Goal: Information Seeking & Learning: Learn about a topic

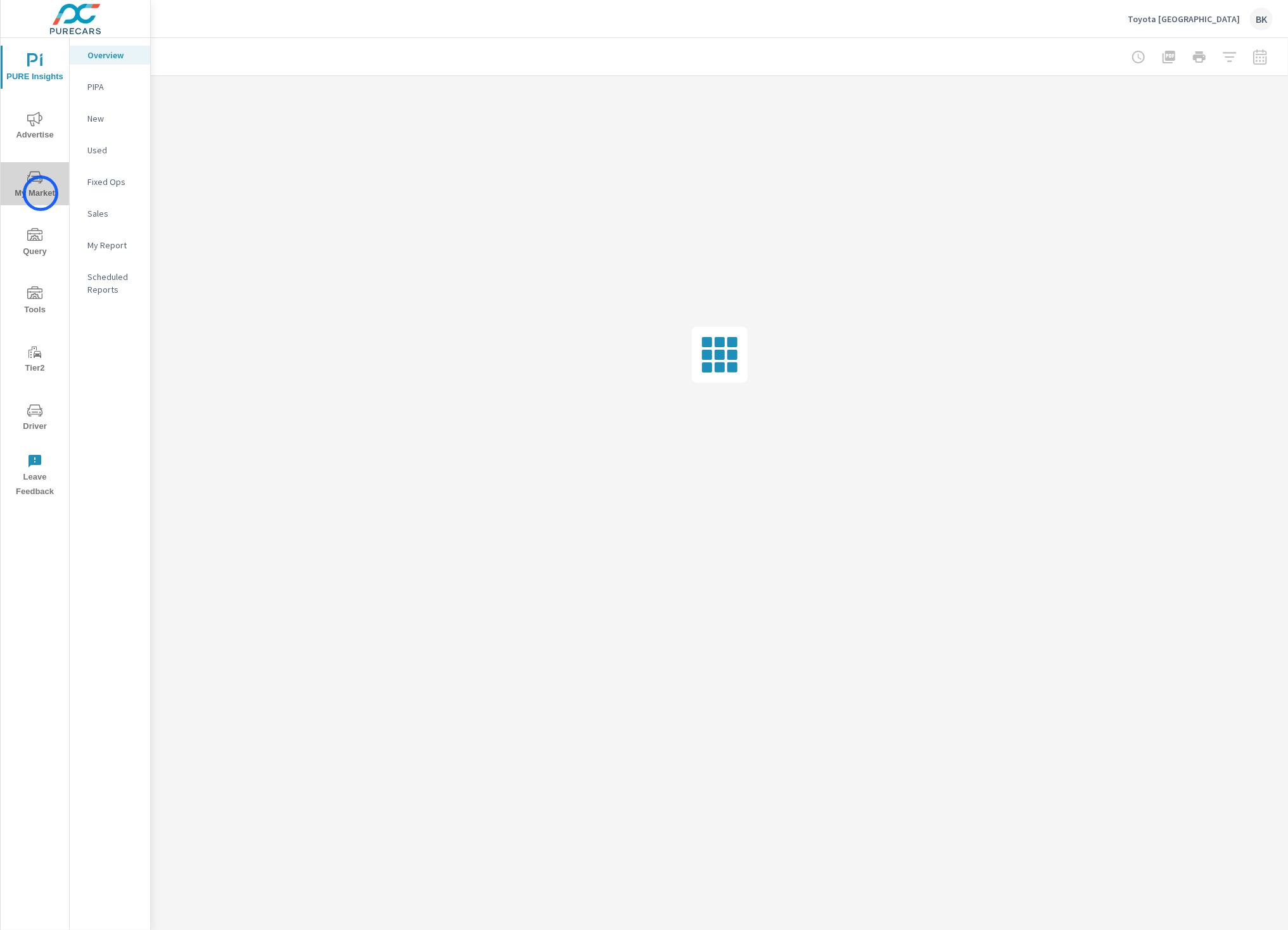
click at [41, 193] on span "My Market" at bounding box center [35, 185] width 61 height 31
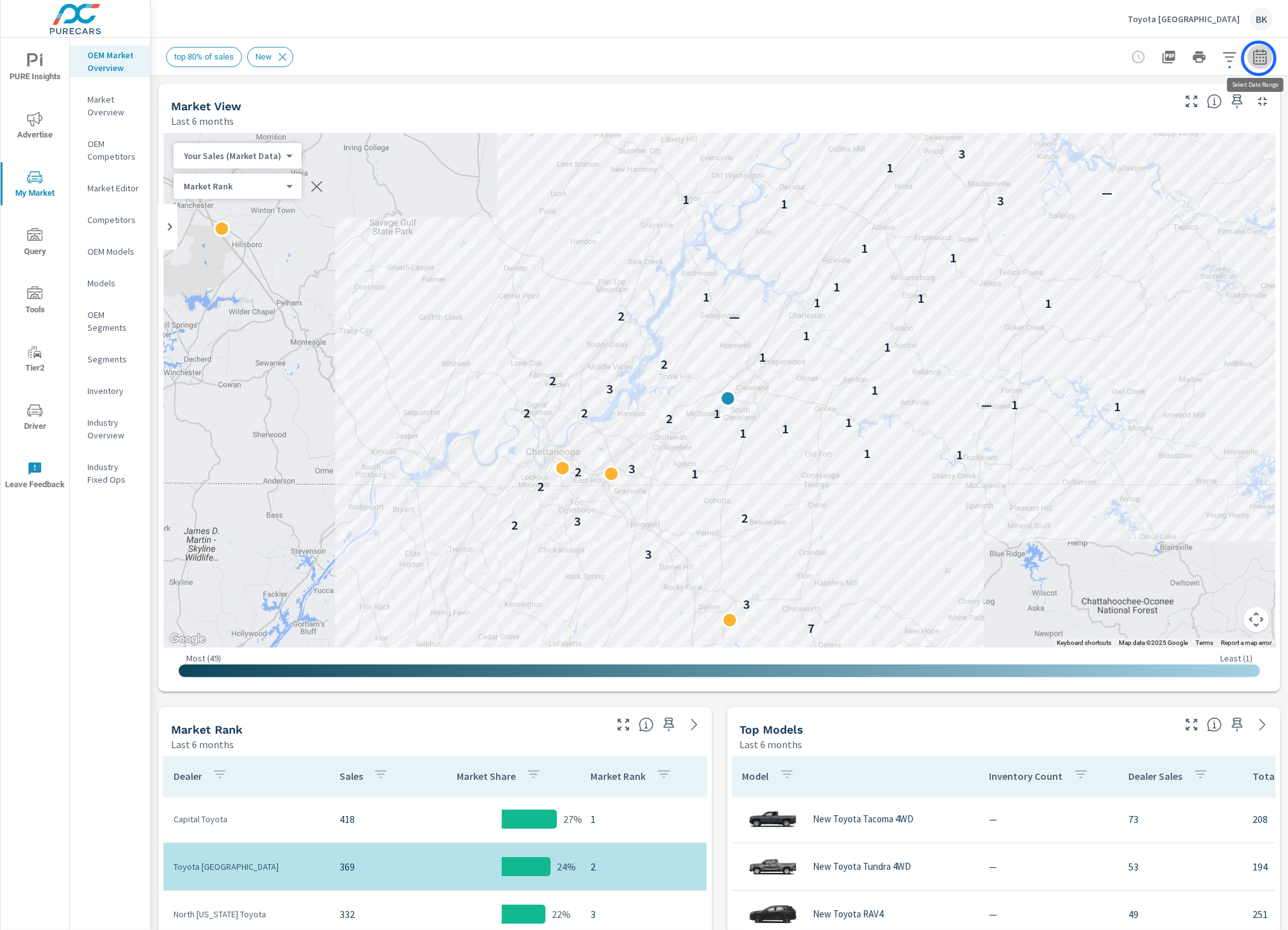
click at [1259, 59] on icon "button" at bounding box center [1260, 56] width 15 height 15
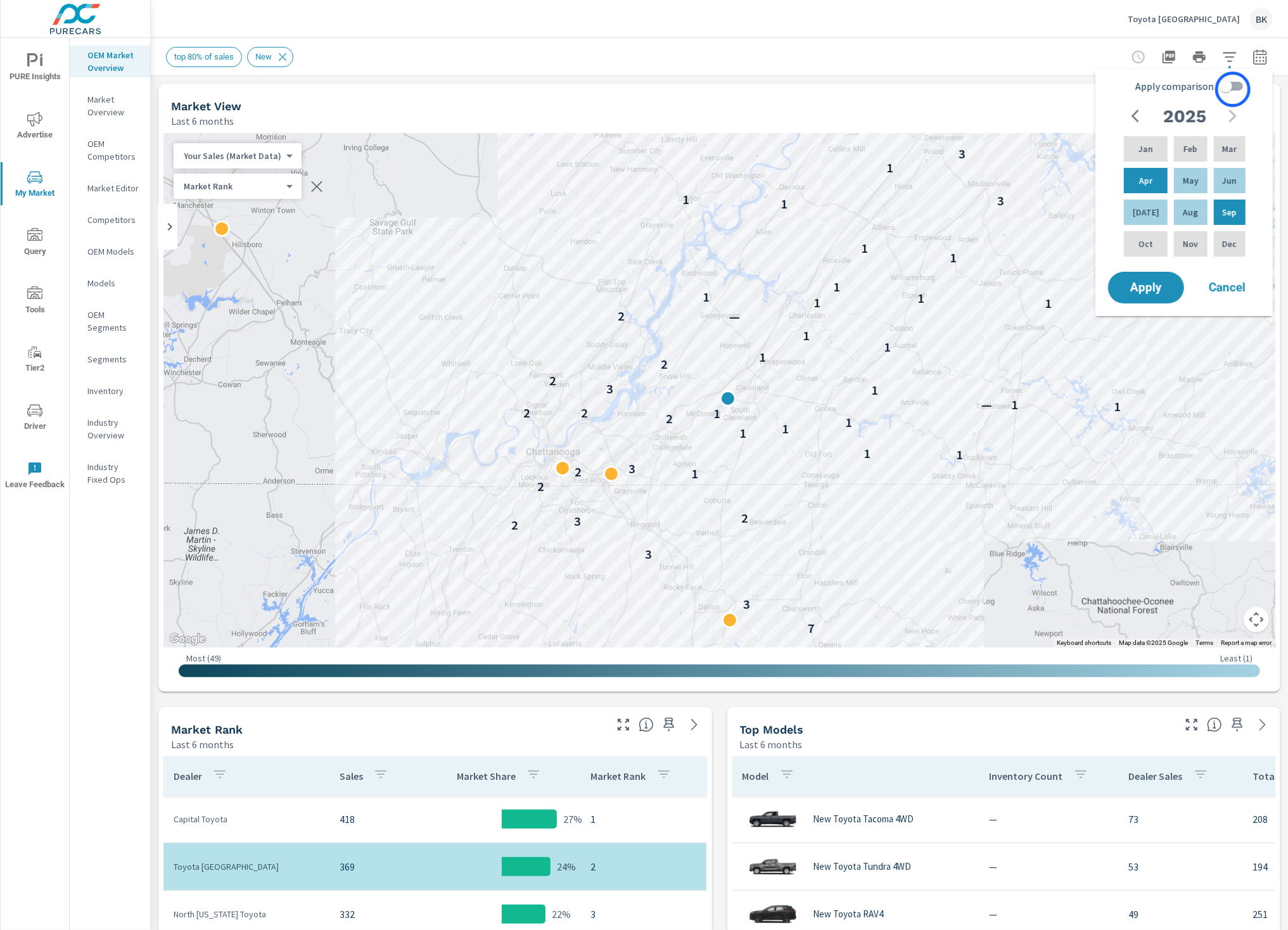
click at [1233, 89] on input "Apply comparison" at bounding box center [1226, 85] width 72 height 24
checkbox input "true"
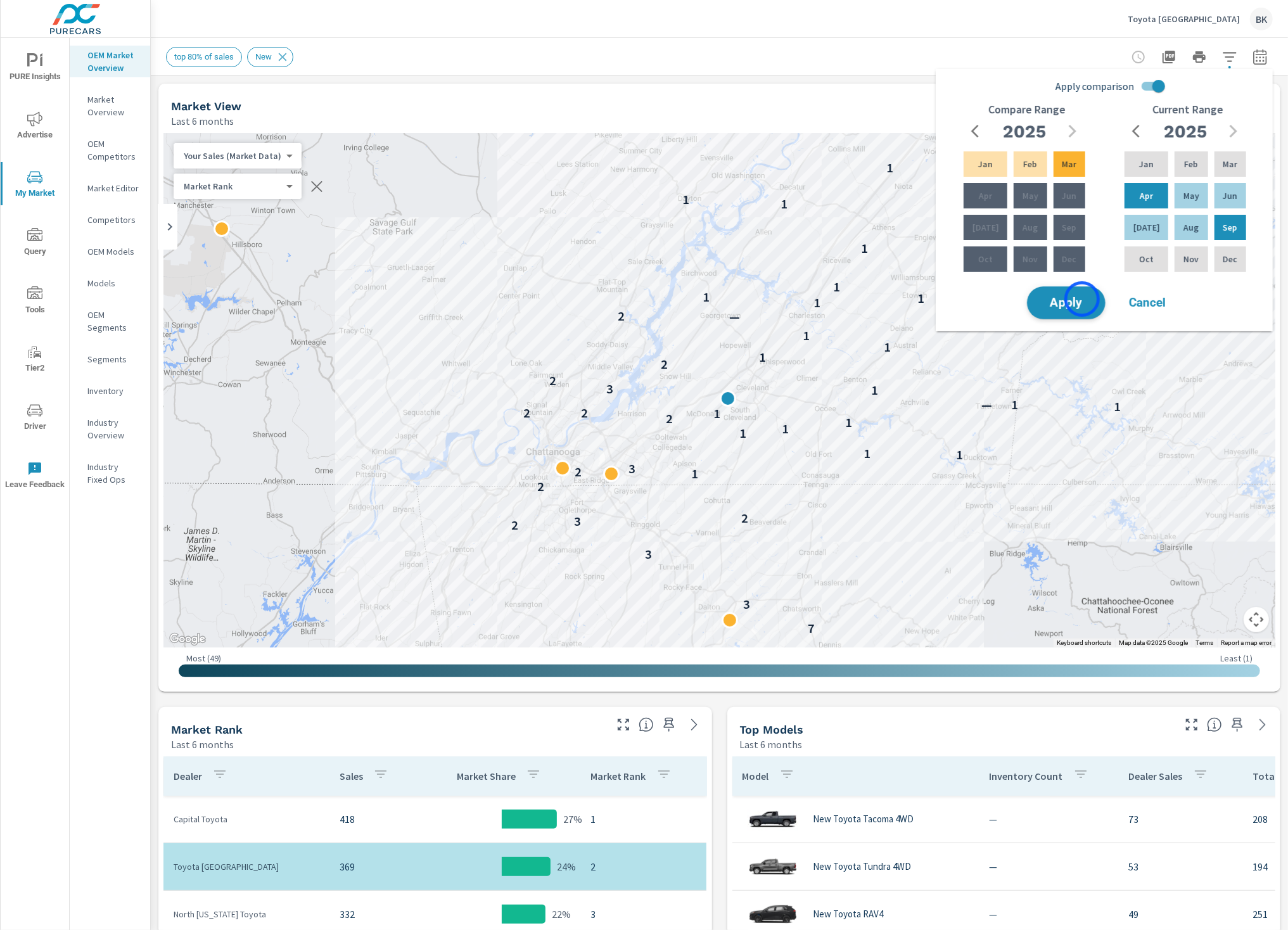
click at [1082, 299] on span "Apply" at bounding box center [1066, 303] width 52 height 12
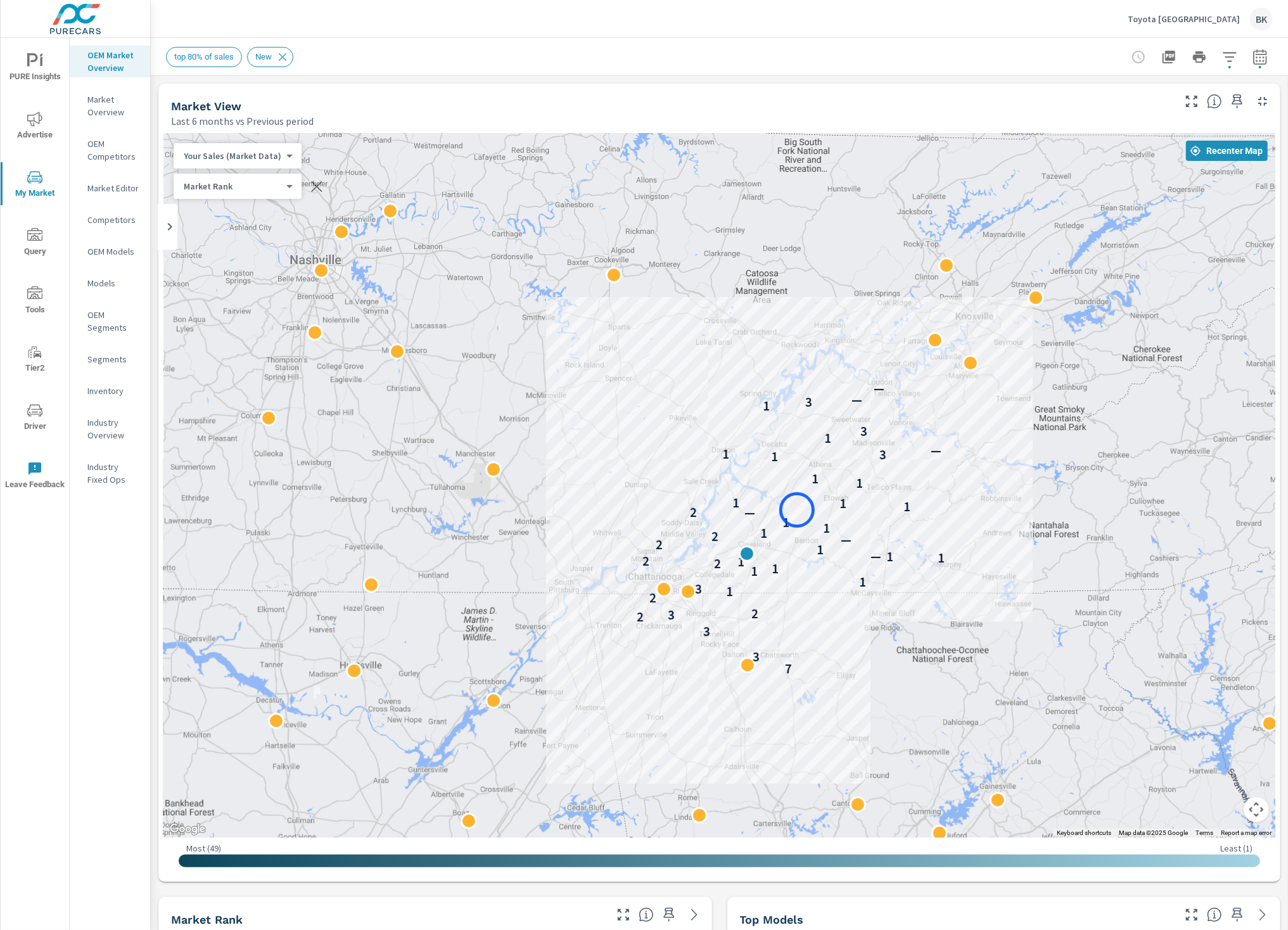
drag, startPoint x: 974, startPoint y: 245, endPoint x: 797, endPoint y: 510, distance: 318.7
click at [797, 510] on div "7 3 3 2 3 2 2 1 3 1 1 1 2 1 2 1 — 1 1 2 — 2 1 1 1 — 2 1 1 1 1 1 1 3 1 — 1 3 1 3…" at bounding box center [720, 485] width 1112 height 704
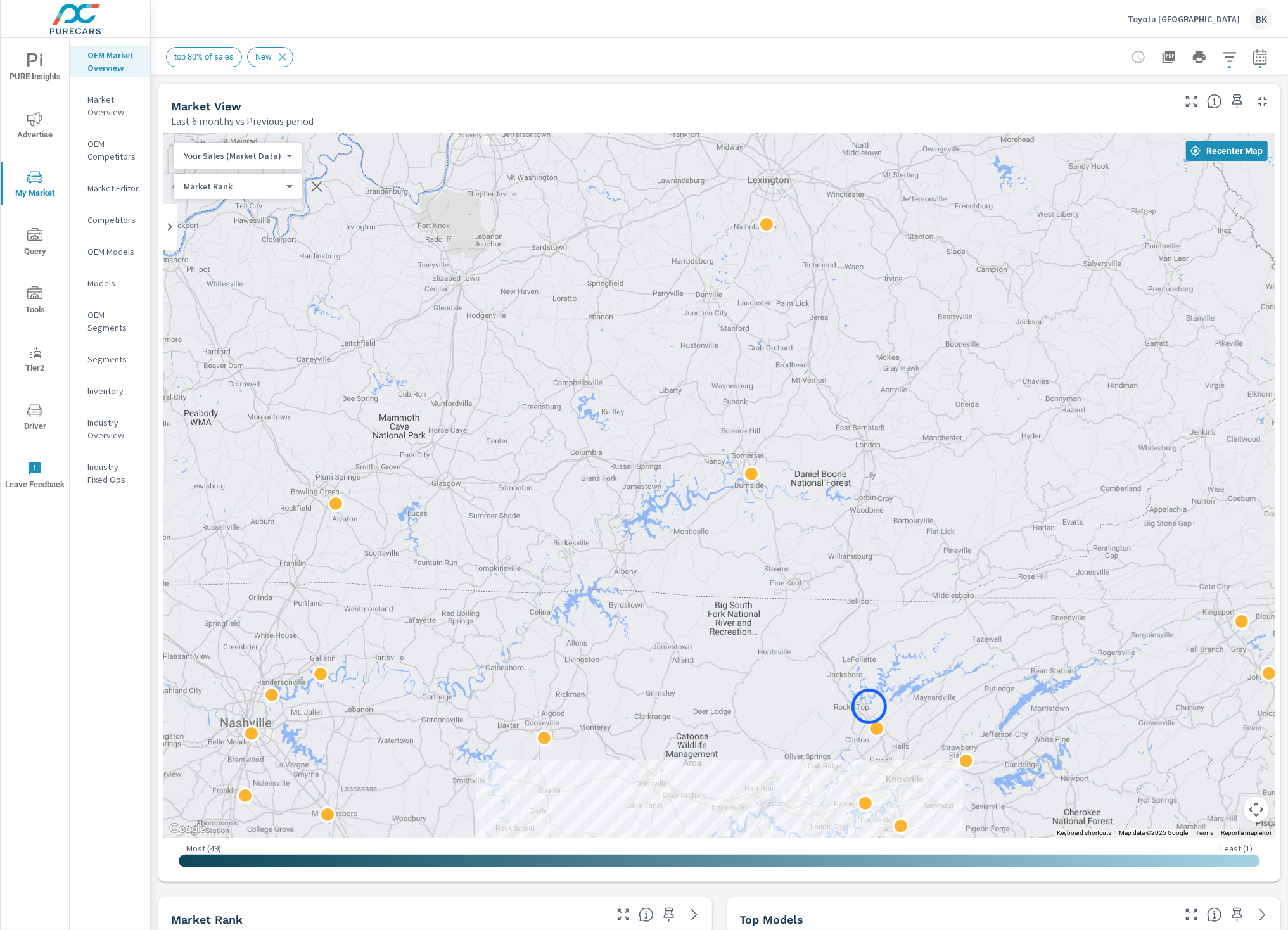
drag, startPoint x: 939, startPoint y: 243, endPoint x: 870, endPoint y: 706, distance: 468.1
click at [870, 706] on div "7 3 3 2 3 2 2 1 3 1 1 1 2 1 2 1 — 1 1 2 — 2 1 1 1 — 2 1 1 1 1 1 1 3 1 — 1 3 1 3…" at bounding box center [720, 485] width 1112 height 704
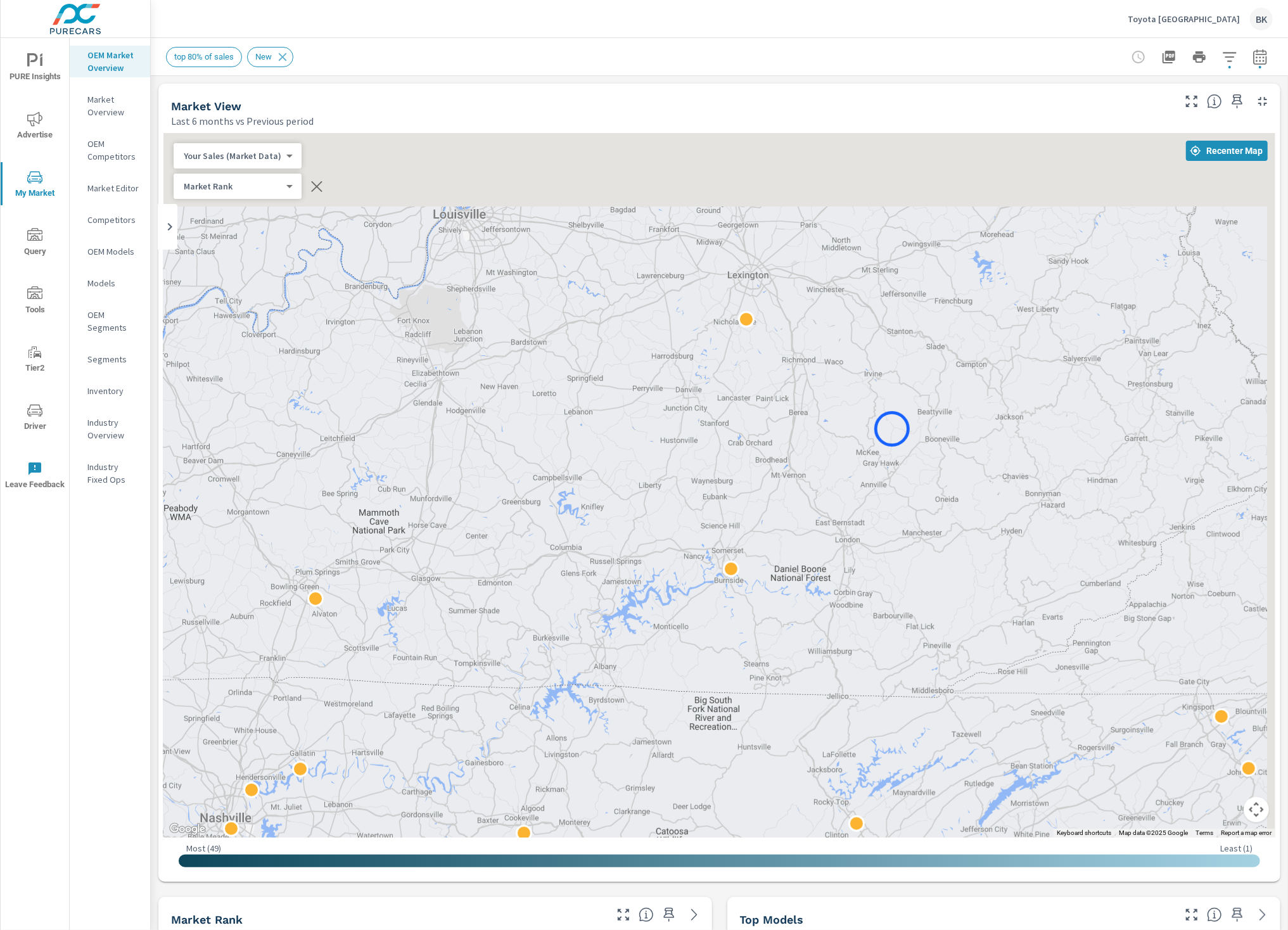
drag, startPoint x: 912, startPoint y: 334, endPoint x: 854, endPoint y: 850, distance: 519.2
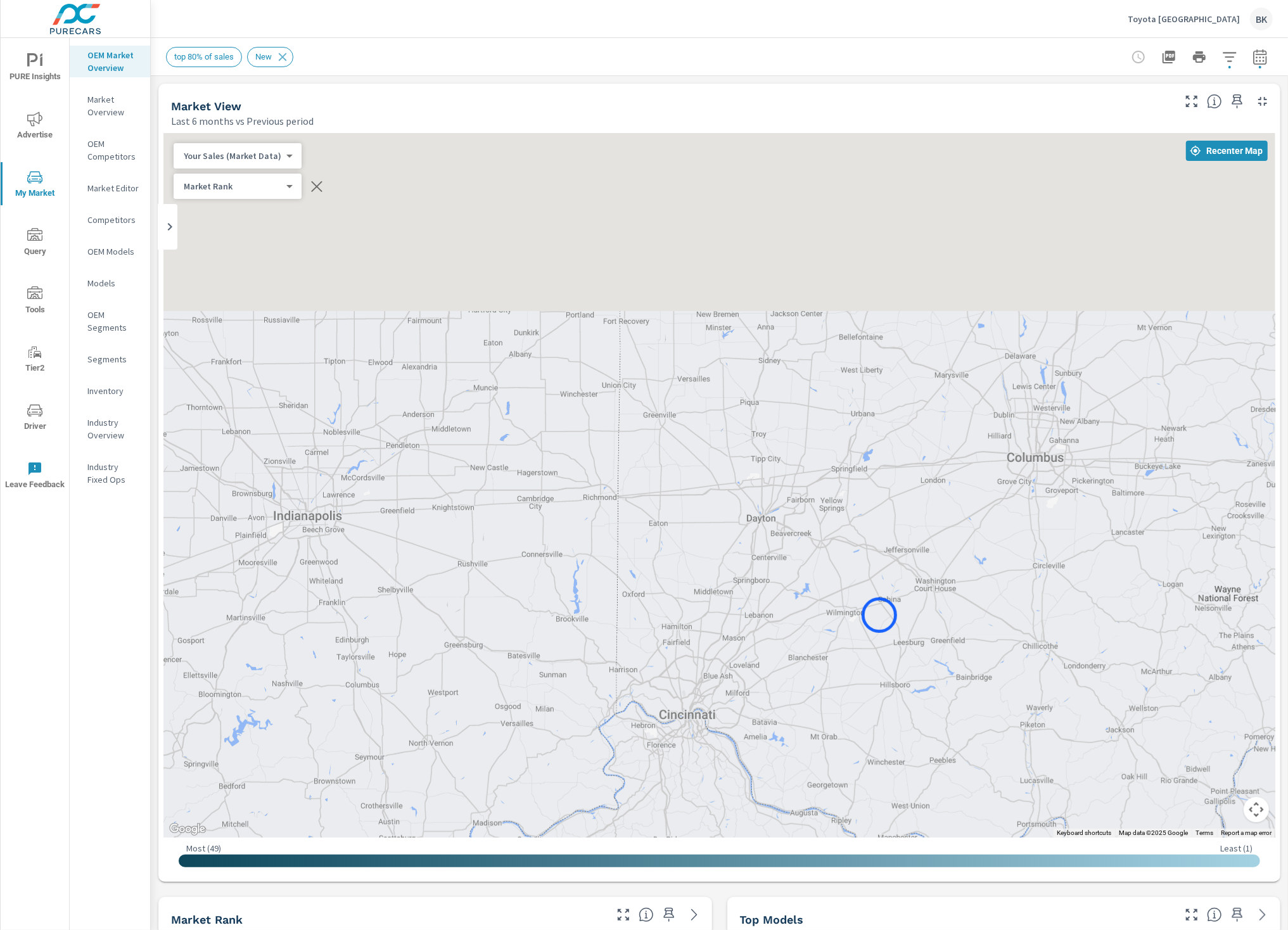
drag, startPoint x: 880, startPoint y: 615, endPoint x: 872, endPoint y: 782, distance: 167.2
click at [872, 782] on div at bounding box center [720, 485] width 1112 height 704
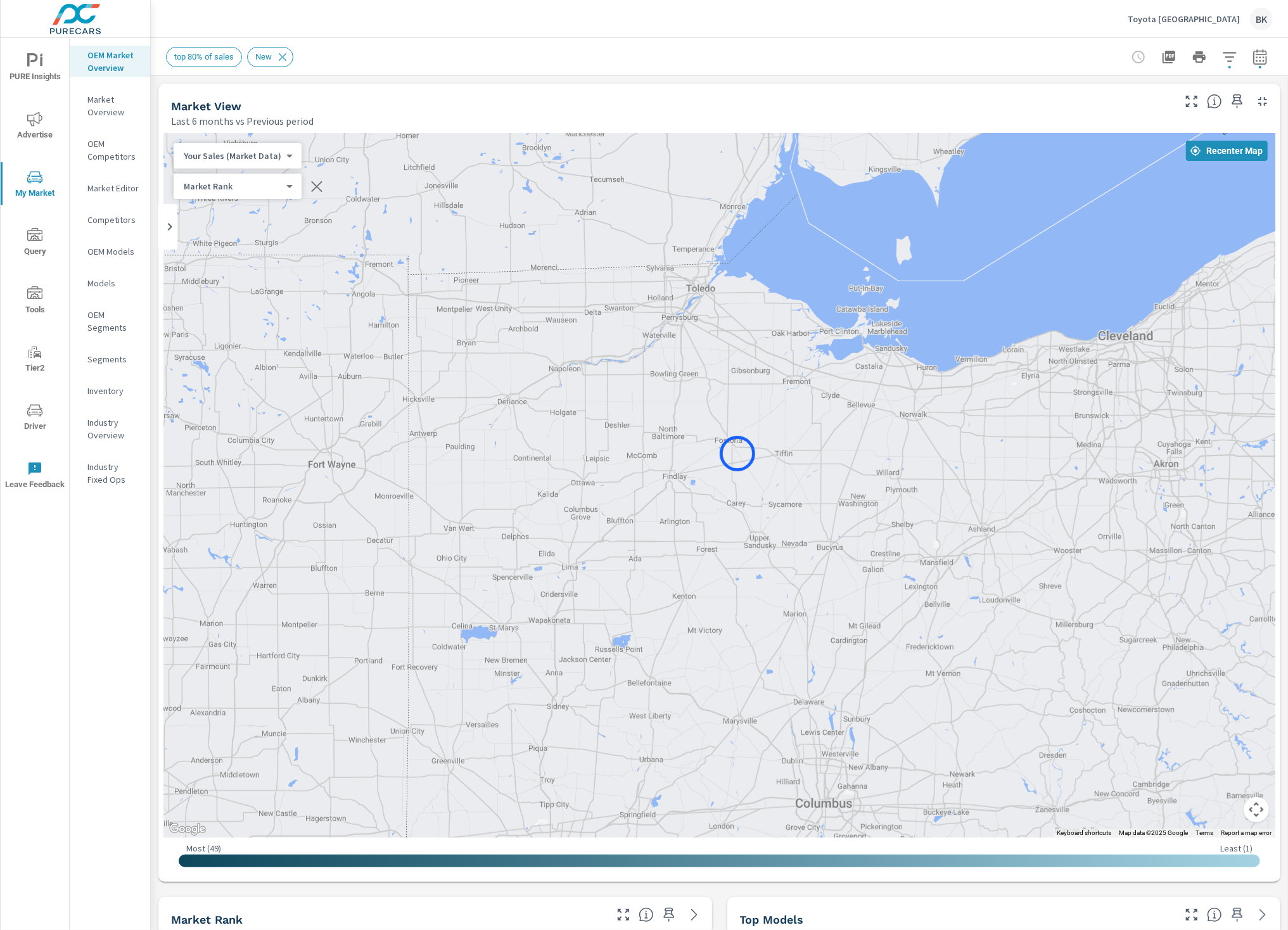
drag, startPoint x: 883, startPoint y: 408, endPoint x: 756, endPoint y: 449, distance: 133.5
click at [734, 454] on div at bounding box center [720, 485] width 1112 height 704
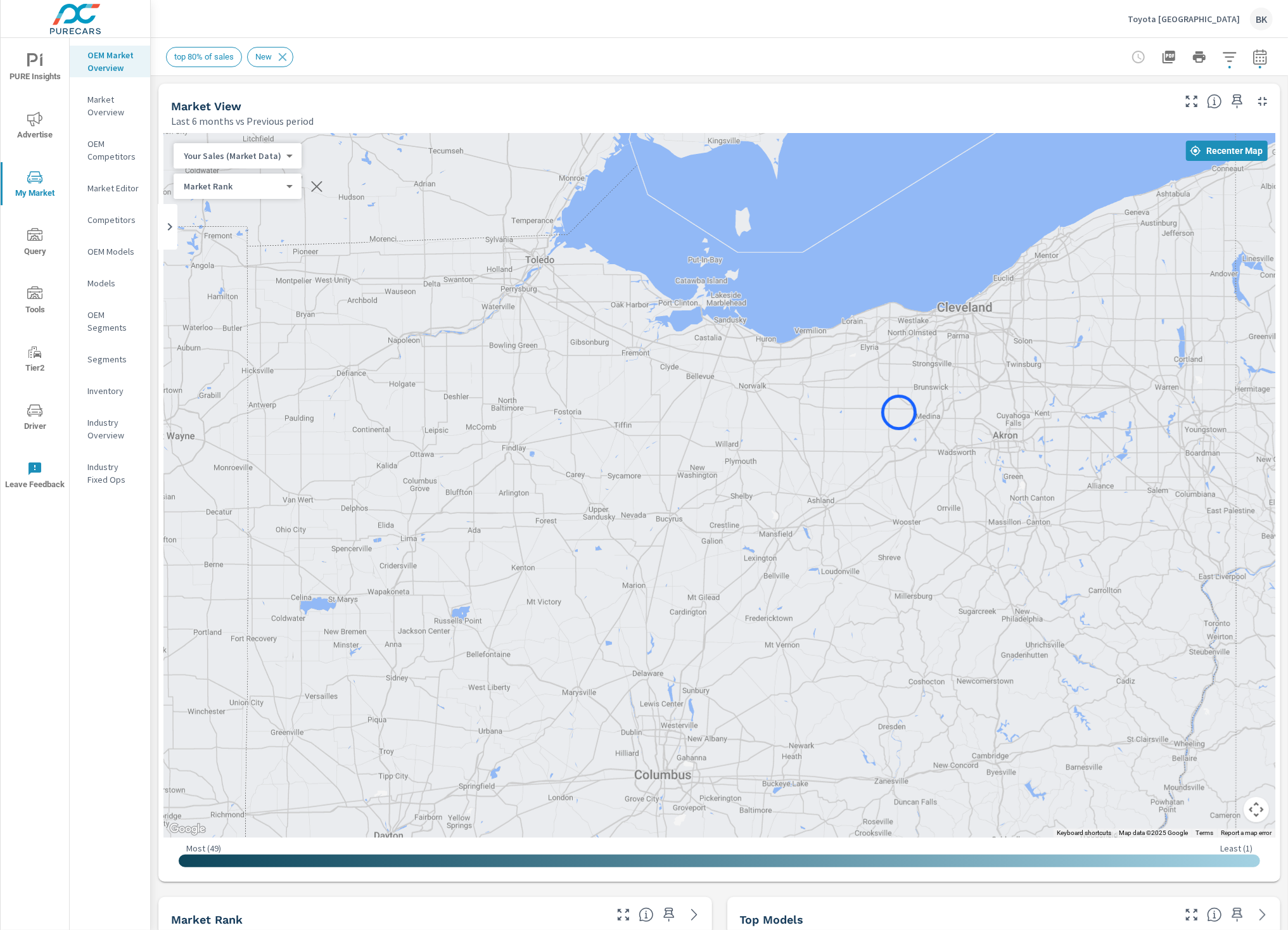
drag, startPoint x: 1061, startPoint y: 441, endPoint x: 899, endPoint y: 413, distance: 164.4
click at [899, 413] on div at bounding box center [720, 485] width 1112 height 704
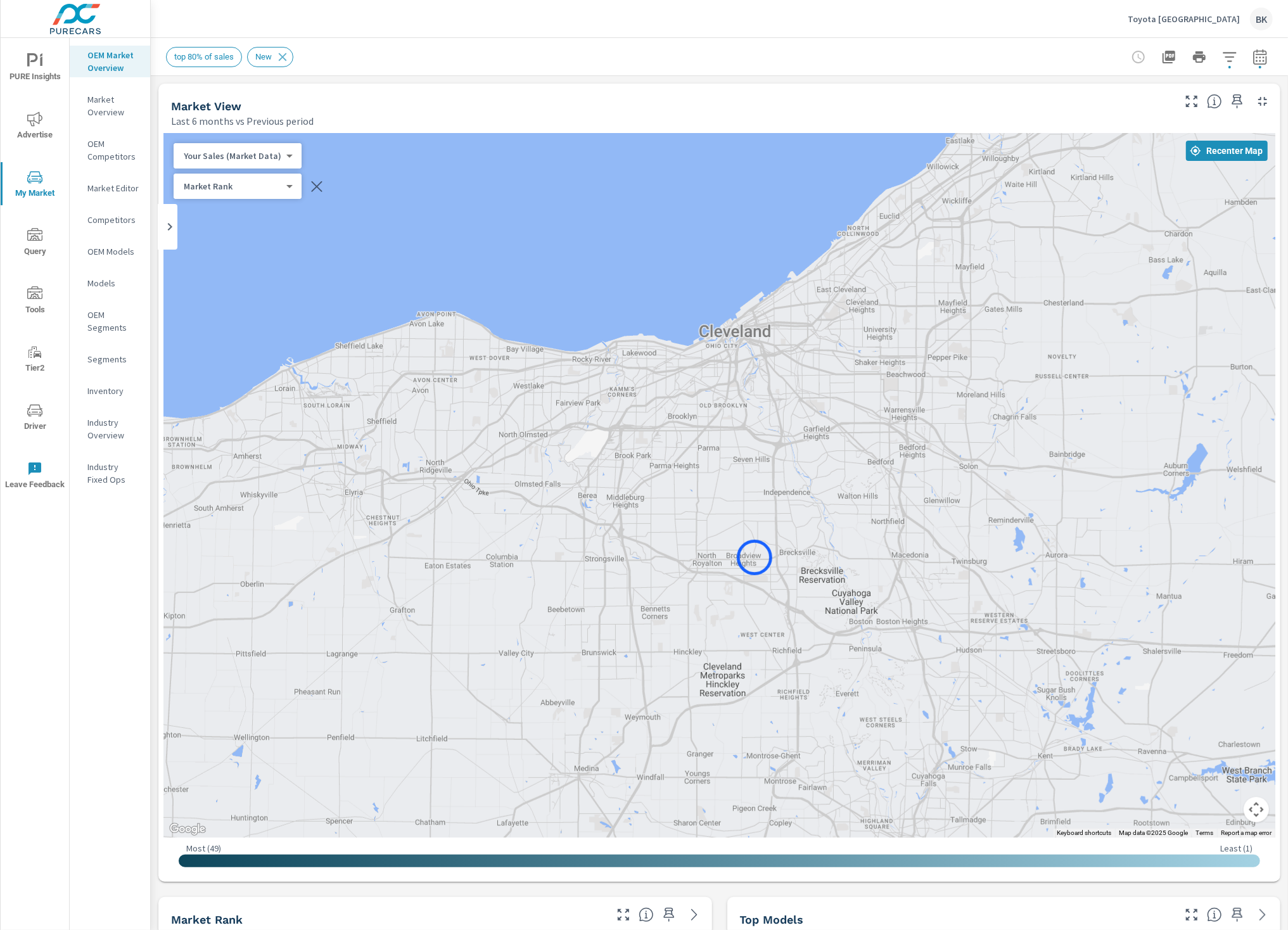
drag, startPoint x: 982, startPoint y: 339, endPoint x: 754, endPoint y: 557, distance: 315.4
click at [754, 557] on div at bounding box center [720, 485] width 1112 height 704
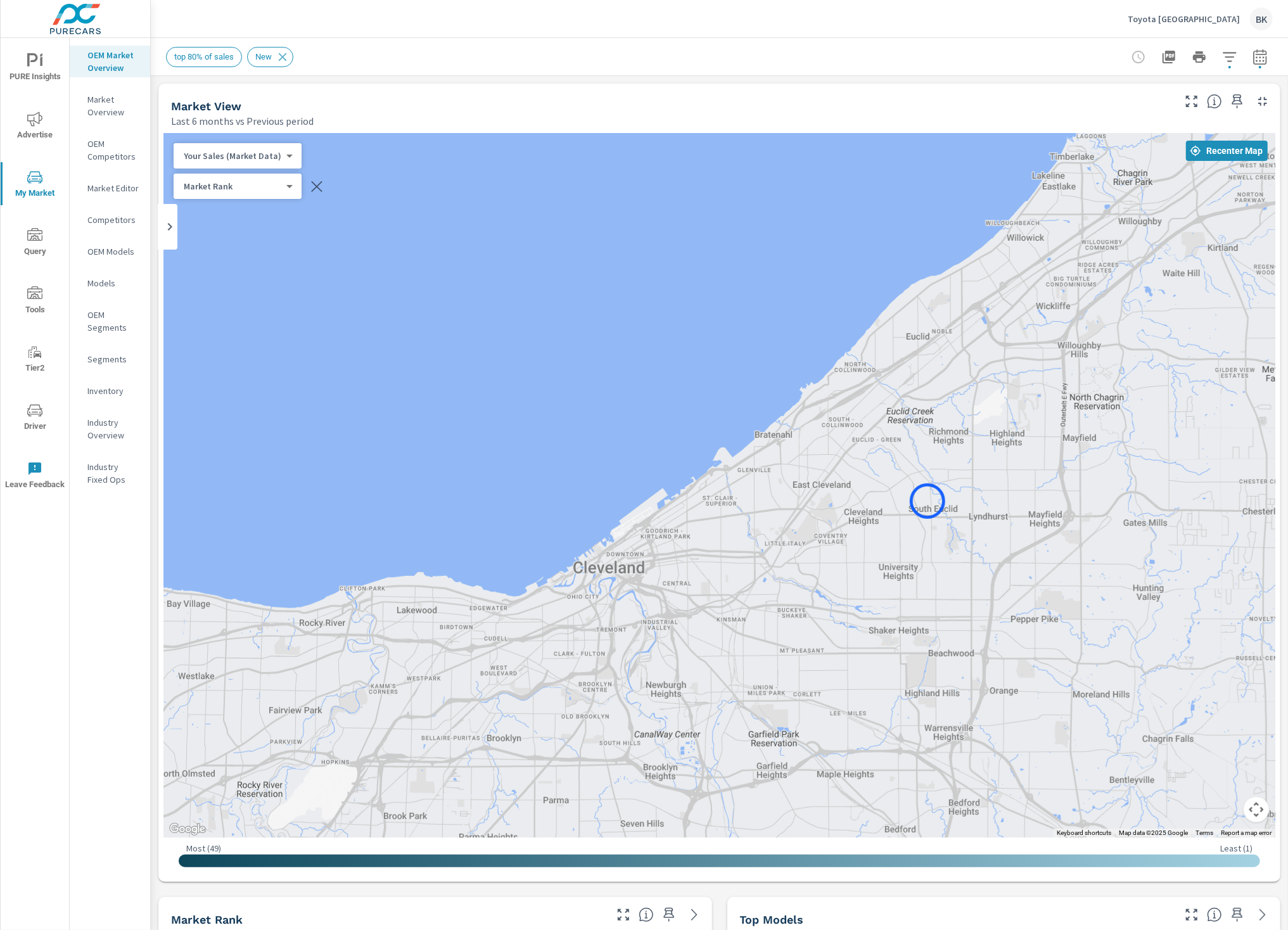
drag, startPoint x: 942, startPoint y: 255, endPoint x: 927, endPoint y: 501, distance: 246.5
click at [927, 501] on div at bounding box center [720, 485] width 1112 height 704
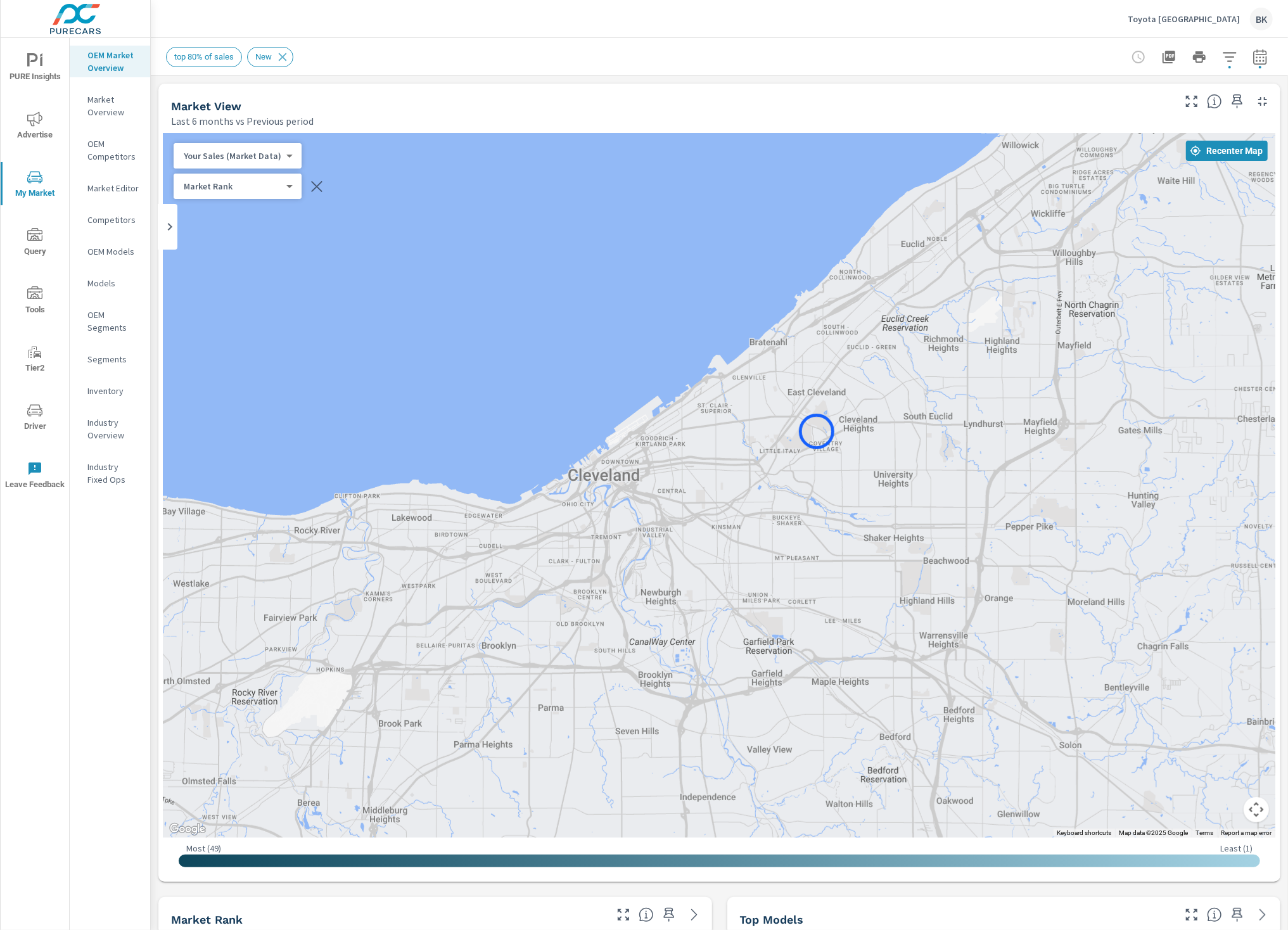
drag, startPoint x: 822, startPoint y: 525, endPoint x: 817, endPoint y: 431, distance: 94.1
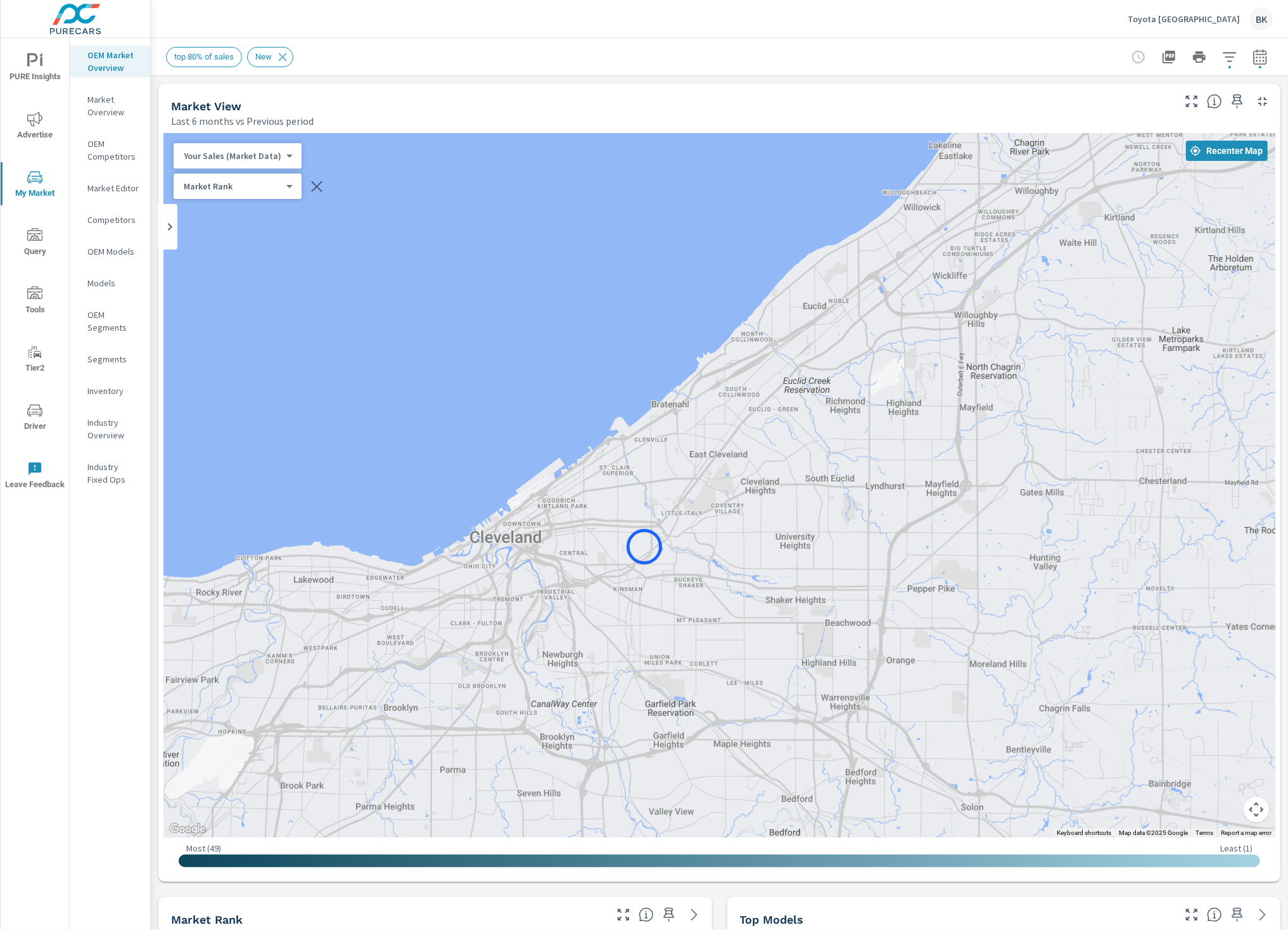
drag, startPoint x: 749, startPoint y: 481, endPoint x: 644, endPoint y: 546, distance: 123.5
click at [644, 546] on div at bounding box center [720, 485] width 1112 height 704
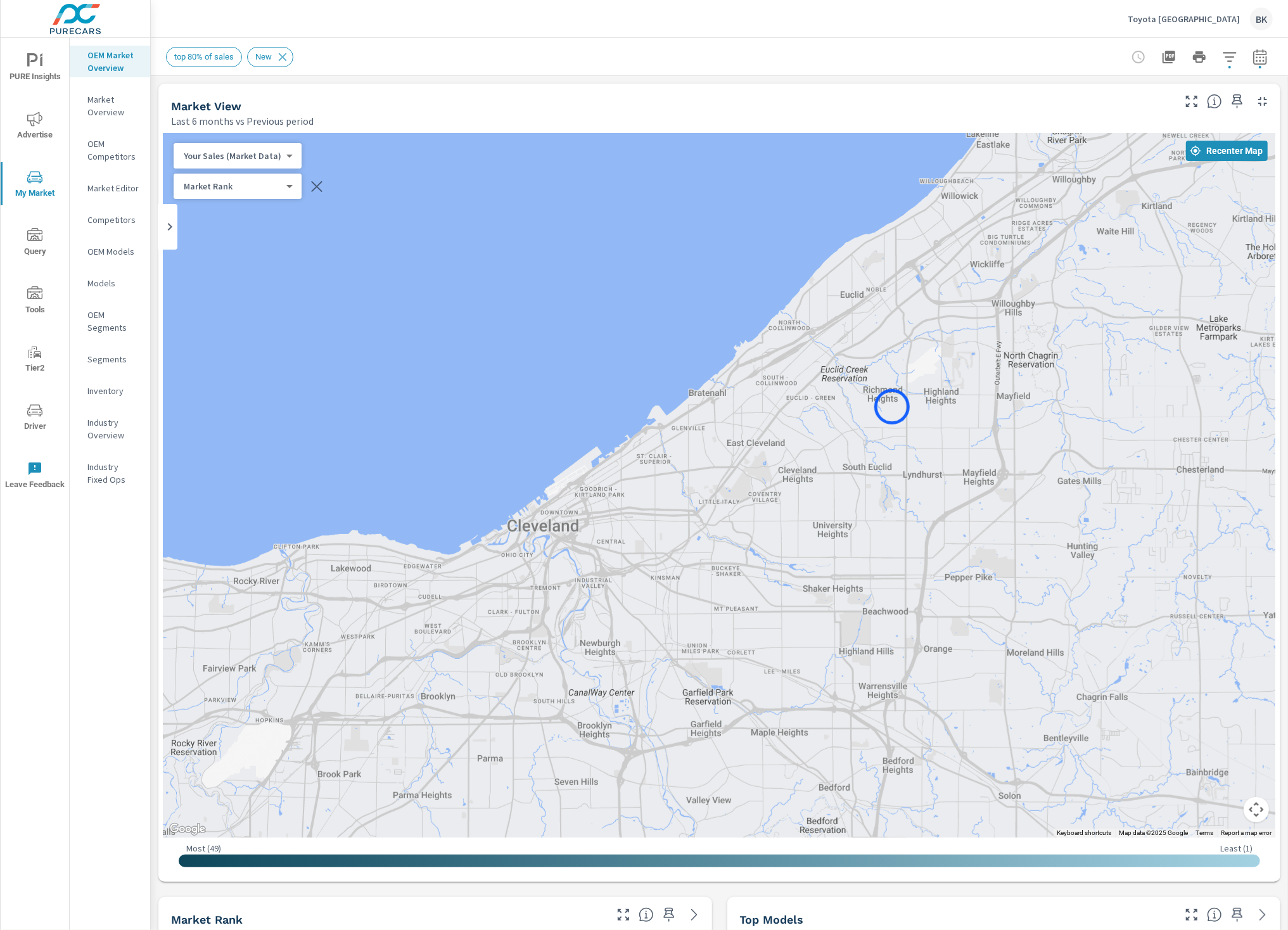
drag, startPoint x: 855, startPoint y: 417, endPoint x: 892, endPoint y: 407, distance: 38.3
click at [892, 407] on div at bounding box center [720, 485] width 1112 height 704
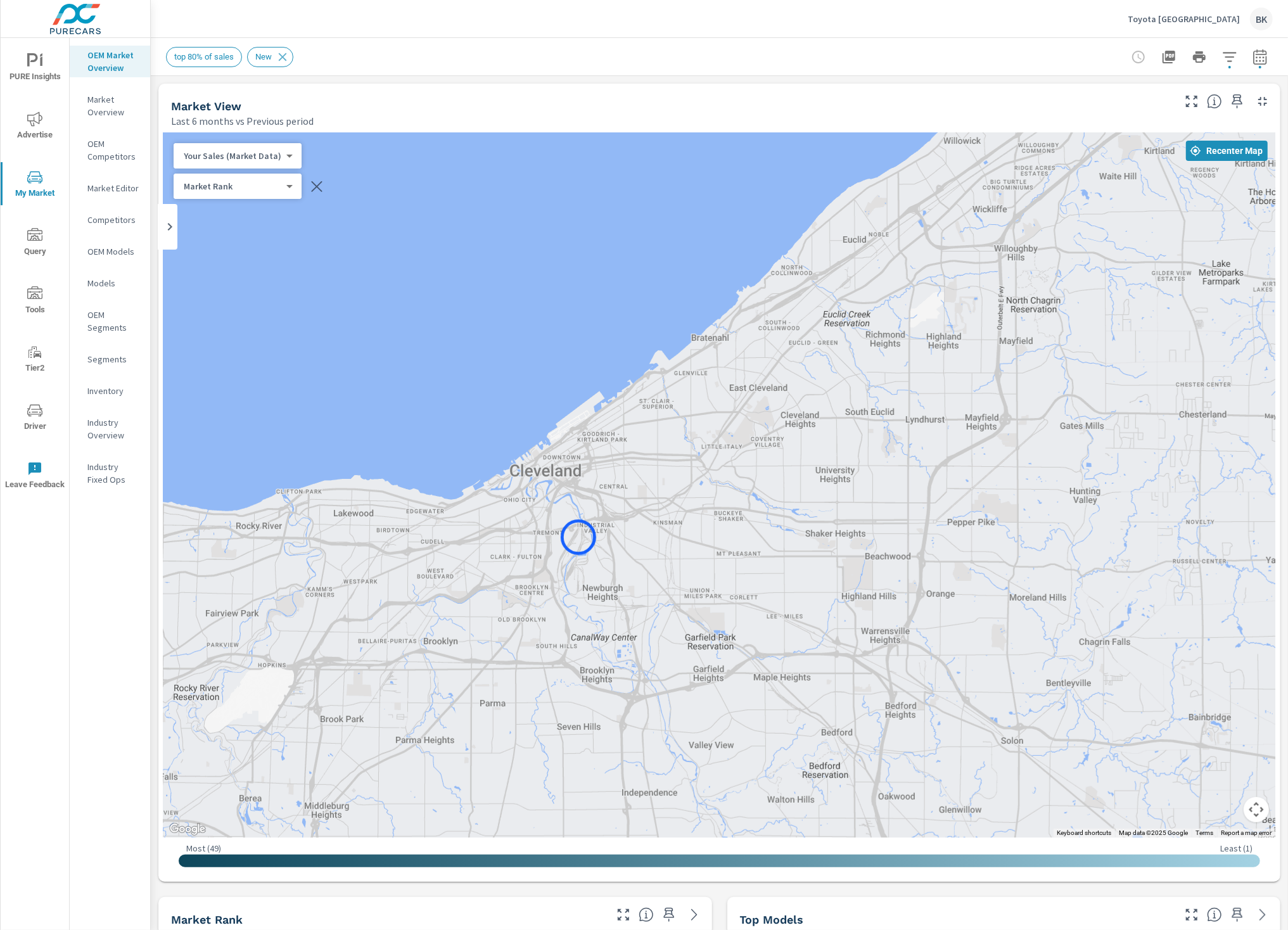
drag, startPoint x: 576, startPoint y: 594, endPoint x: 578, endPoint y: 537, distance: 57.0
click at [578, 537] on div at bounding box center [720, 485] width 1112 height 704
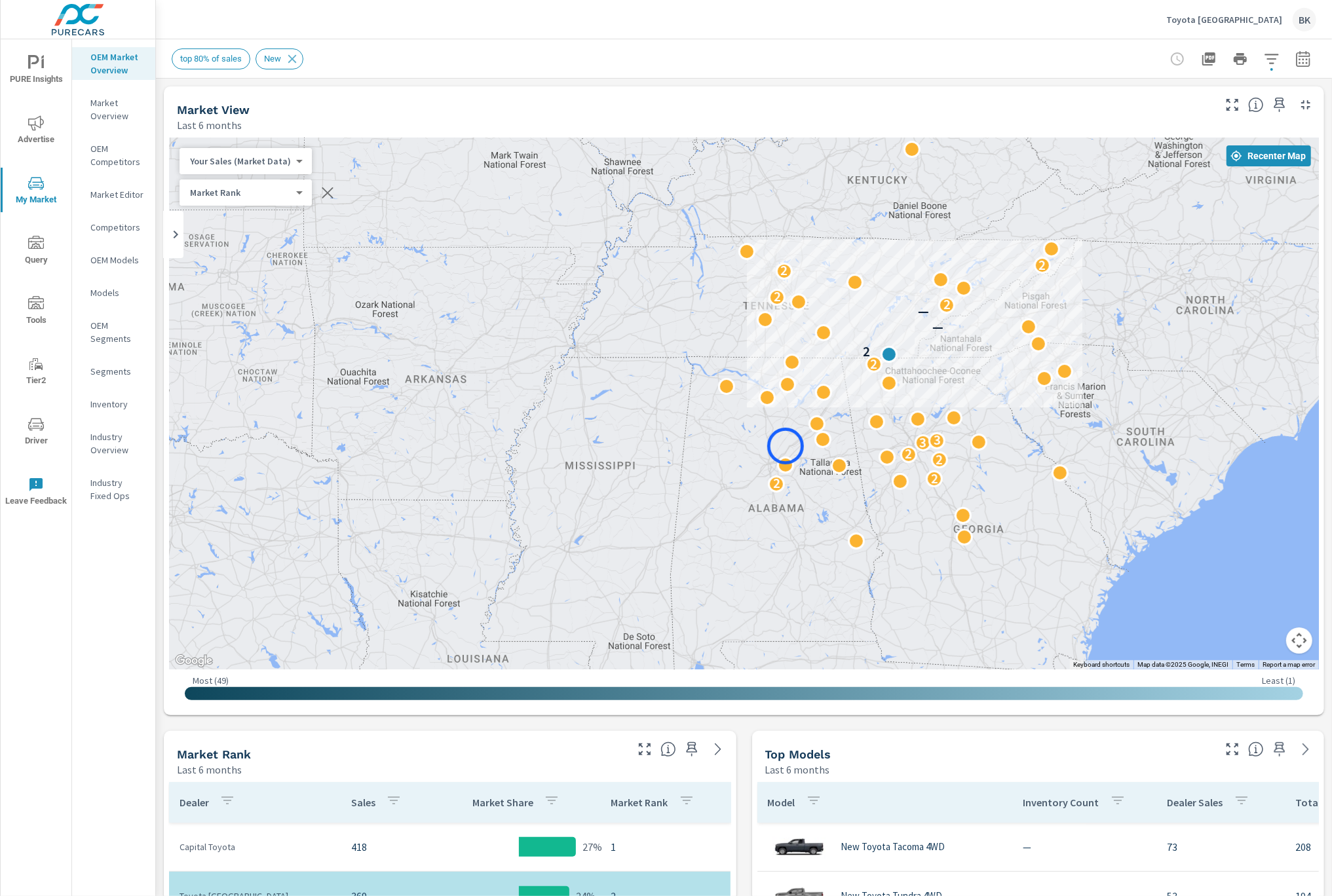
drag, startPoint x: 961, startPoint y: 285, endPoint x: 785, endPoint y: 446, distance: 238.5
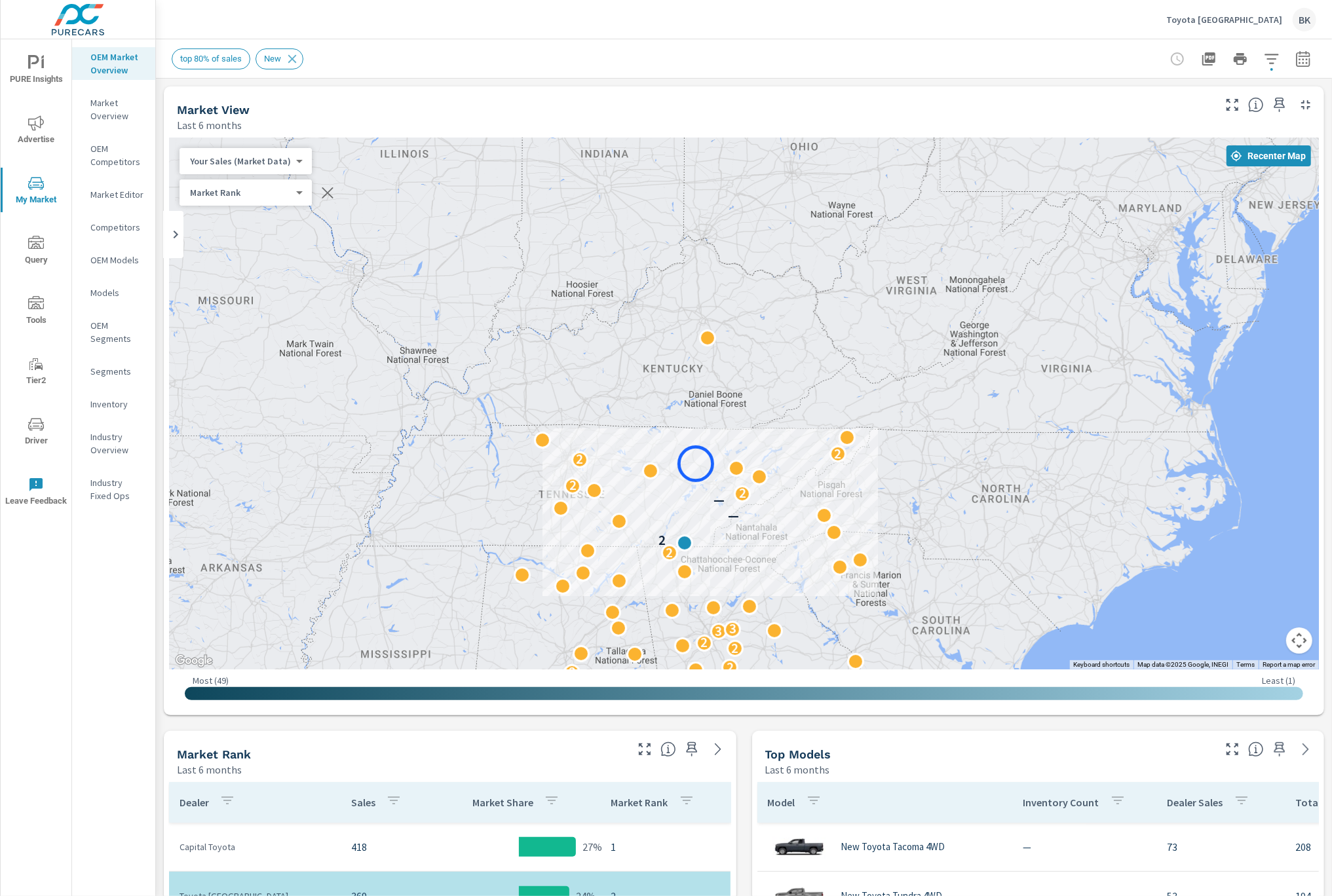
drag, startPoint x: 901, startPoint y: 274, endPoint x: 696, endPoint y: 464, distance: 279.5
click at [696, 464] on div "2 2 2 2 3 3 2 2 — — 2 2 2 2" at bounding box center [744, 403] width 1150 height 532
